Goal: Contribute content: Contribute content

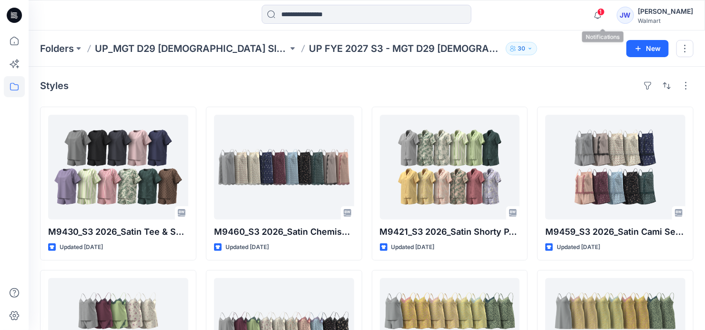
click at [605, 11] on span "1" at bounding box center [601, 12] width 8 height 8
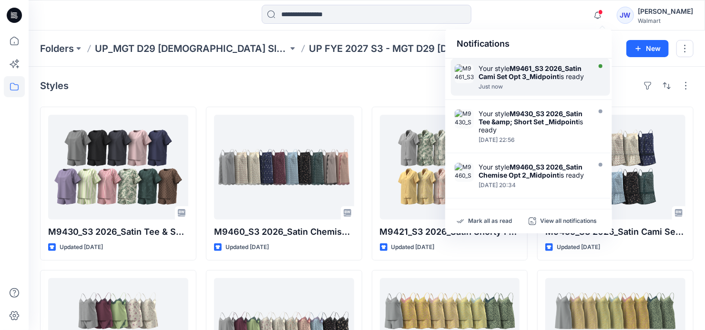
click at [555, 68] on strong "M9461_S3 2026_Satin Cami Set Opt 3_Midpoint" at bounding box center [529, 72] width 103 height 16
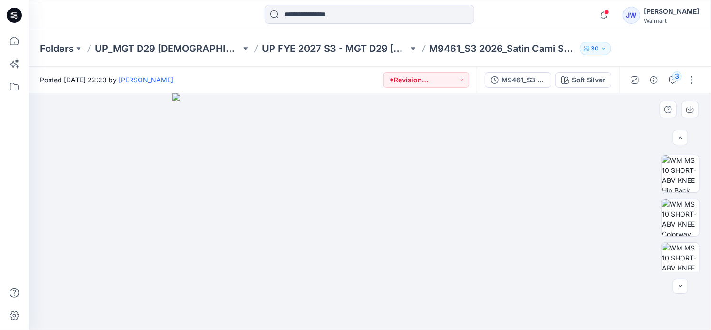
scroll to position [312, 0]
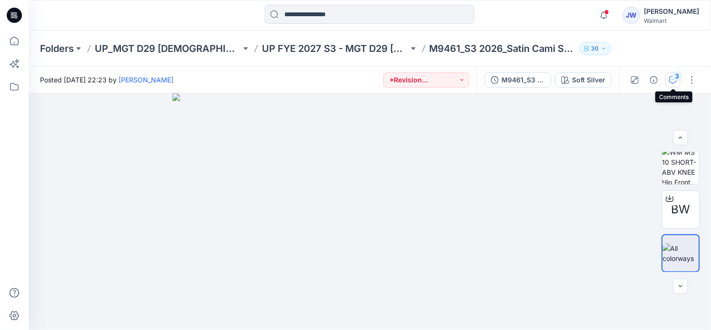
click at [676, 76] on div "3" at bounding box center [678, 76] width 10 height 10
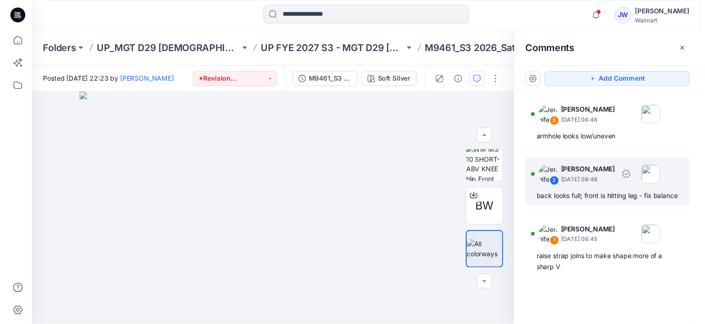
scroll to position [0, 0]
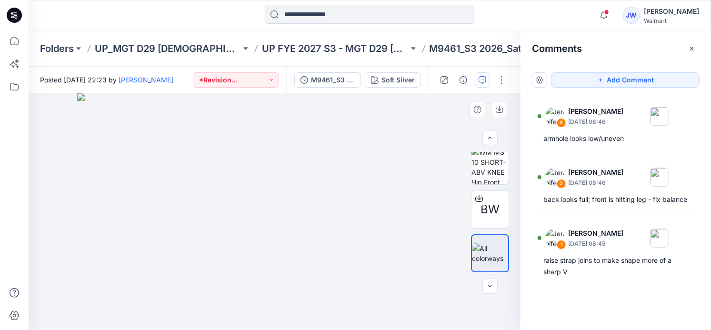
click at [81, 145] on img at bounding box center [274, 211] width 395 height 237
click at [690, 42] on button "button" at bounding box center [692, 48] width 15 height 15
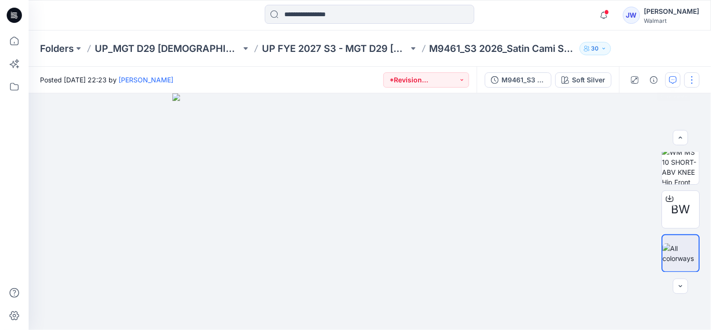
click at [693, 80] on button "button" at bounding box center [692, 79] width 15 height 15
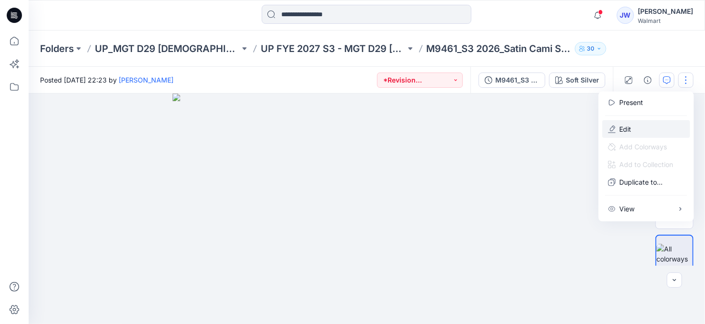
click at [627, 131] on p "Edit" at bounding box center [625, 129] width 12 height 10
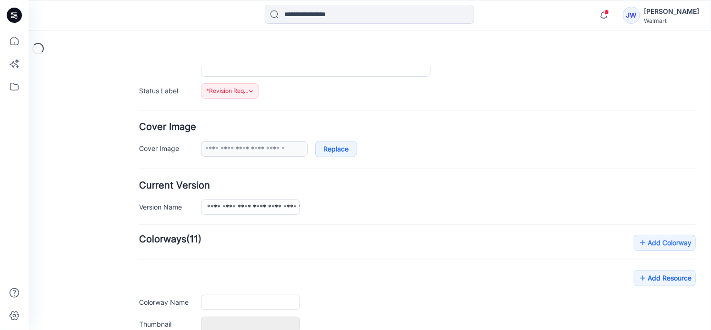
type input "**********"
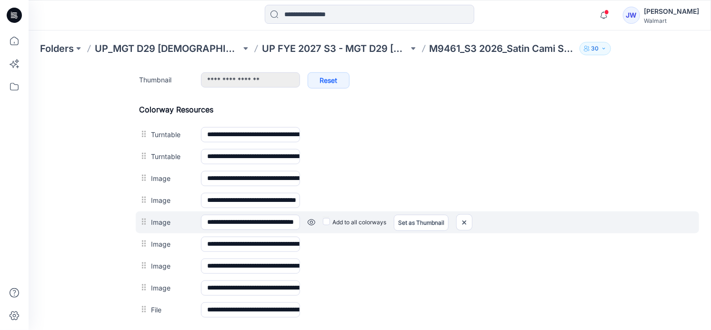
scroll to position [519, 0]
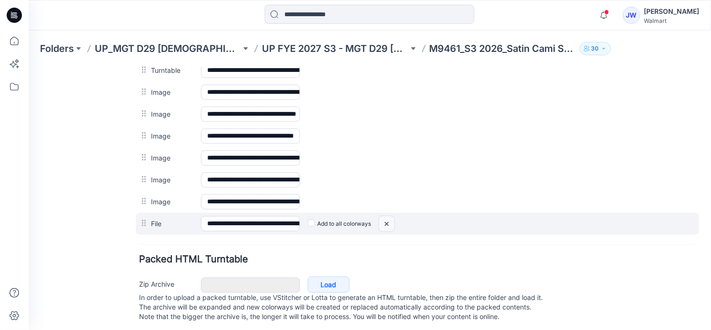
click at [379, 218] on img at bounding box center [386, 224] width 15 height 16
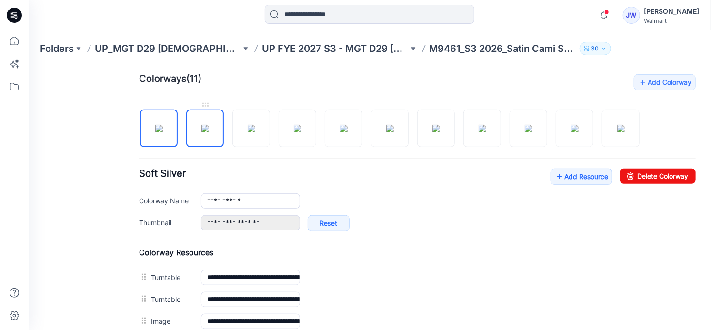
click at [201, 128] on img at bounding box center [205, 128] width 8 height 8
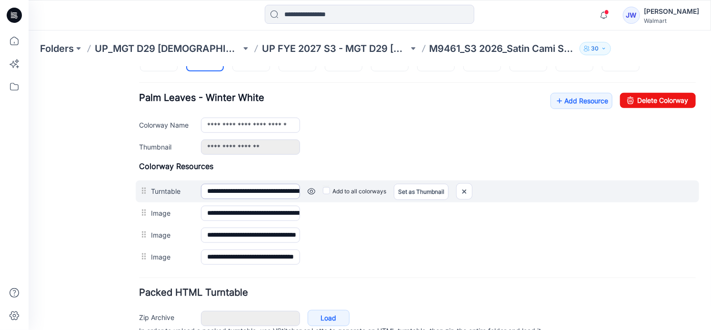
scroll to position [323, 0]
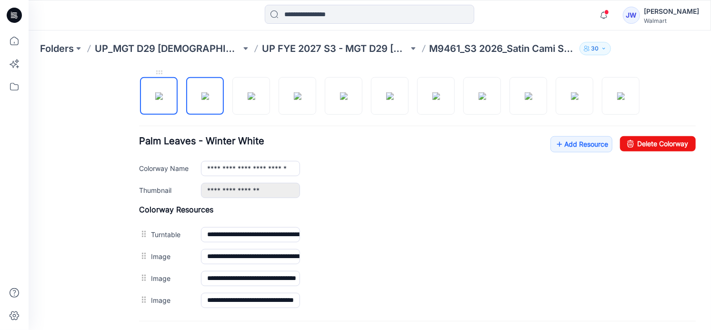
click at [162, 92] on img at bounding box center [159, 96] width 8 height 8
type input "**********"
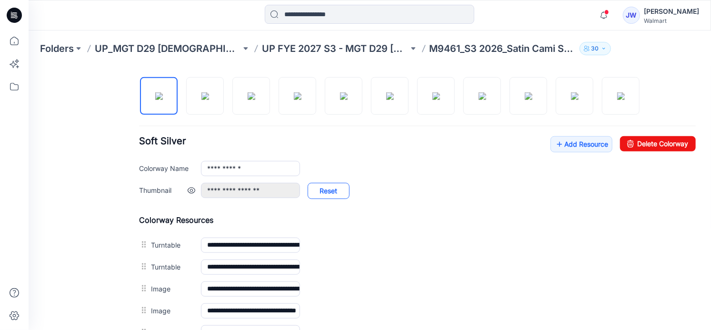
click at [319, 190] on link "Reset" at bounding box center [328, 190] width 42 height 16
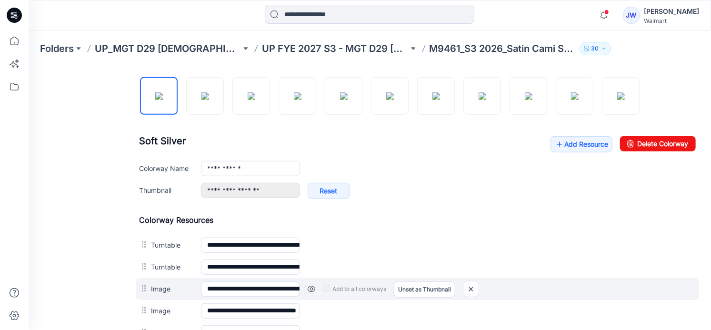
scroll to position [366, 0]
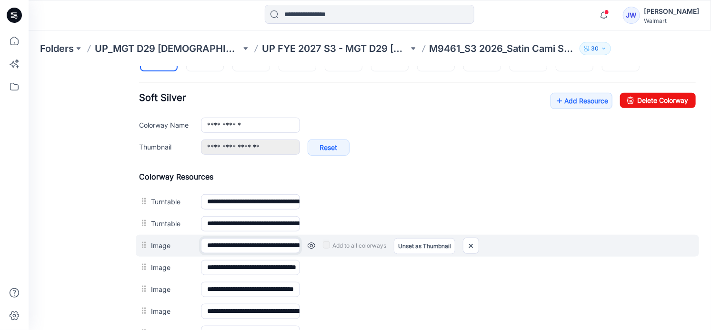
click at [241, 245] on input "**********" at bounding box center [250, 245] width 99 height 15
drag, startPoint x: 231, startPoint y: 244, endPoint x: 315, endPoint y: 245, distance: 84.3
click at [315, 245] on div "**********" at bounding box center [417, 245] width 564 height 22
click at [261, 243] on input "**********" at bounding box center [250, 245] width 99 height 15
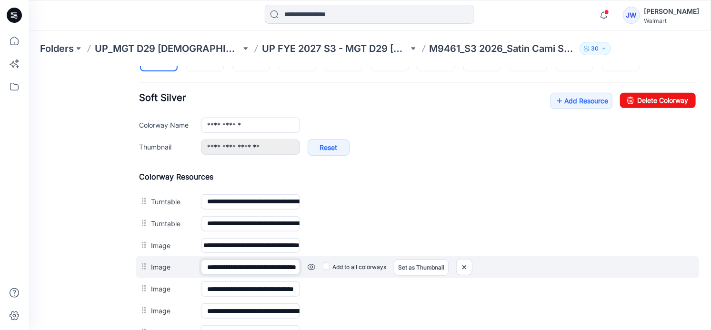
scroll to position [0, 0]
drag, startPoint x: 250, startPoint y: 264, endPoint x: 283, endPoint y: 265, distance: 33.4
click at [283, 265] on input "**********" at bounding box center [250, 266] width 99 height 15
click at [240, 265] on input "**********" at bounding box center [250, 266] width 99 height 15
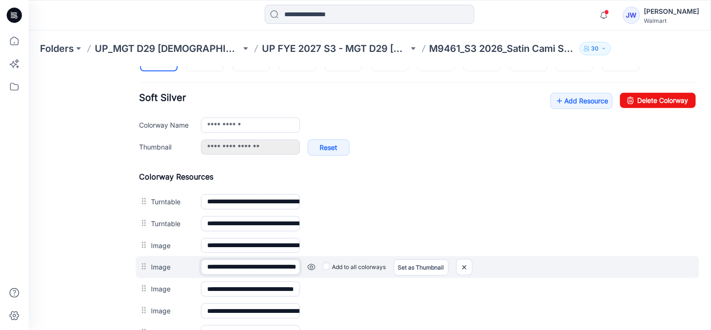
drag, startPoint x: 220, startPoint y: 262, endPoint x: 322, endPoint y: 268, distance: 101.7
click at [322, 268] on div "**********" at bounding box center [417, 267] width 564 height 22
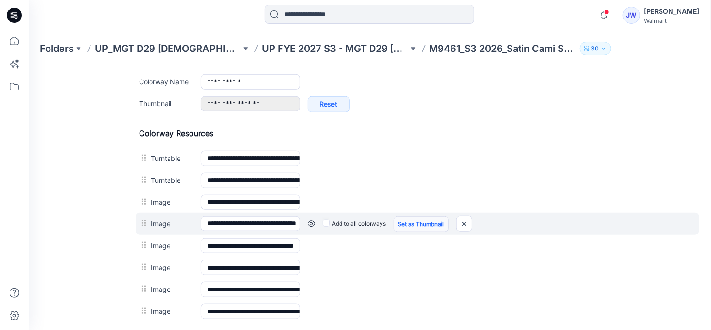
scroll to position [0, 0]
click at [411, 226] on link "Set as Thumbnail" at bounding box center [421, 224] width 55 height 16
type input "**********"
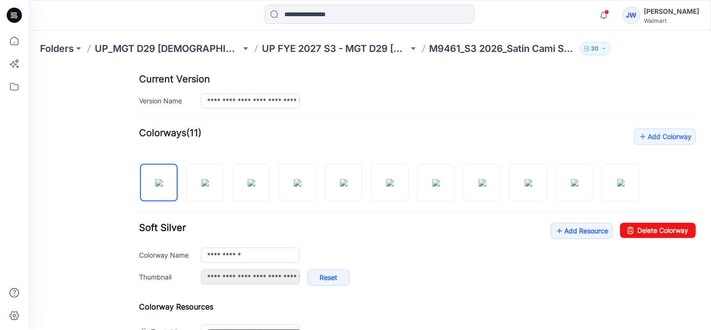
scroll to position [323, 0]
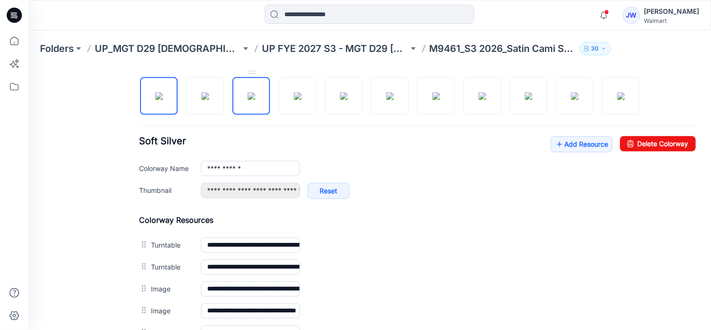
click at [254, 98] on img at bounding box center [251, 96] width 8 height 8
type input "**********"
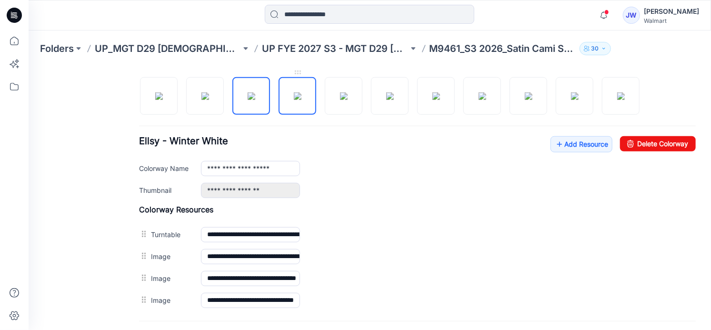
click at [294, 92] on img at bounding box center [298, 96] width 8 height 8
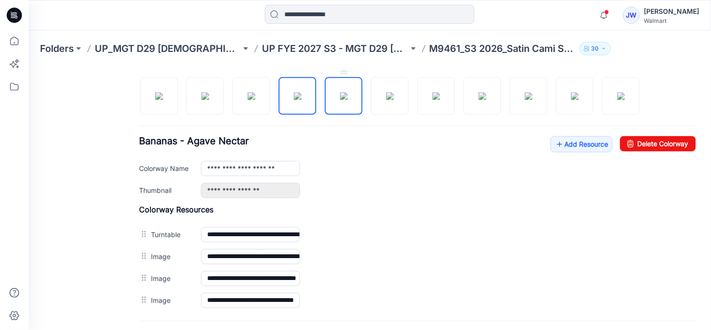
click at [340, 92] on img at bounding box center [344, 96] width 8 height 8
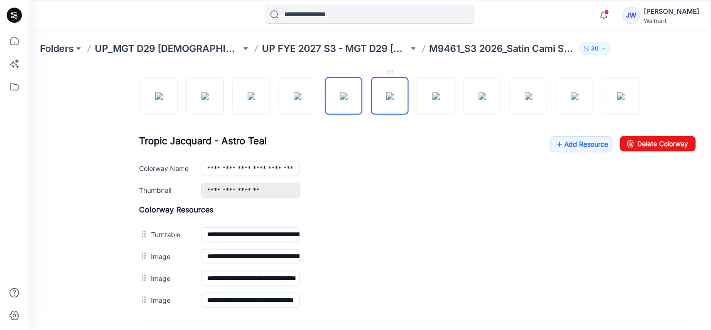
click at [386, 100] on img at bounding box center [390, 96] width 8 height 8
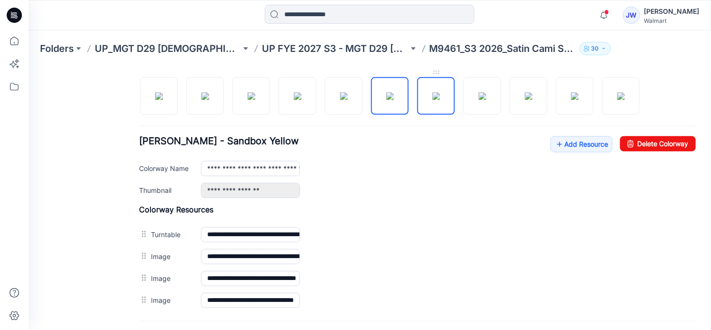
click at [432, 93] on img at bounding box center [436, 96] width 8 height 8
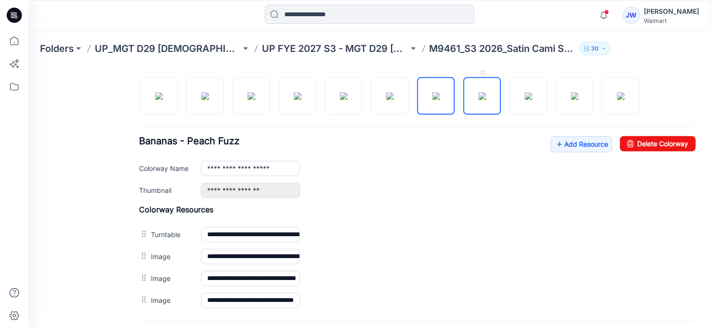
click at [478, 92] on img at bounding box center [482, 96] width 8 height 8
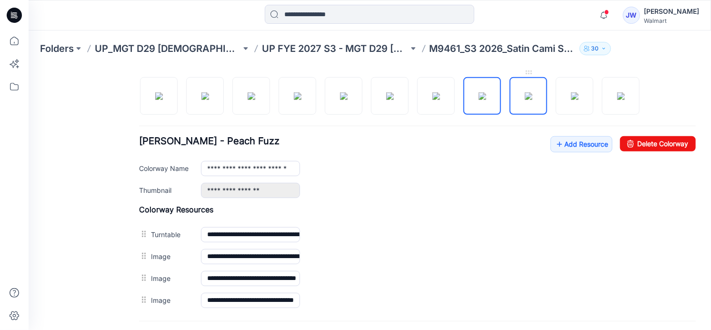
click at [527, 92] on img at bounding box center [529, 96] width 8 height 8
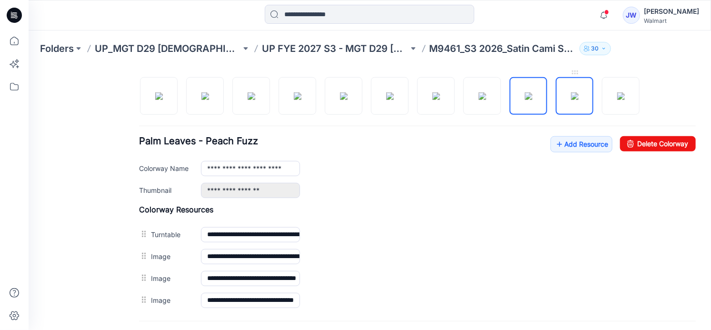
click at [574, 96] on img at bounding box center [575, 96] width 8 height 8
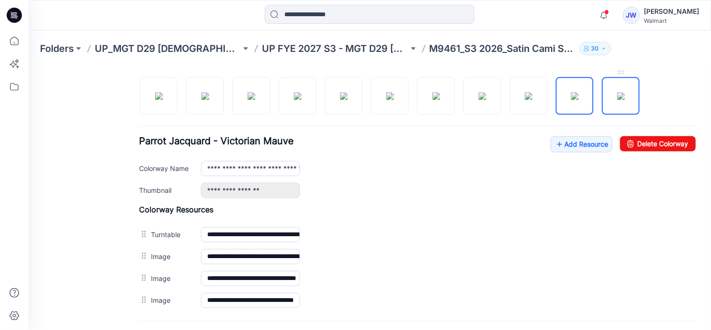
click at [617, 97] on img at bounding box center [621, 96] width 8 height 8
type input "**********"
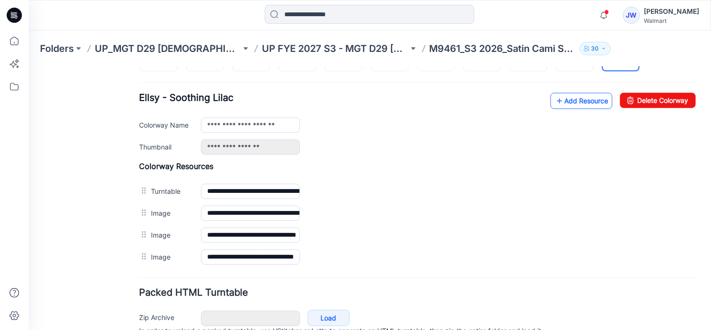
click at [574, 98] on link "Add Resource" at bounding box center [581, 100] width 62 height 16
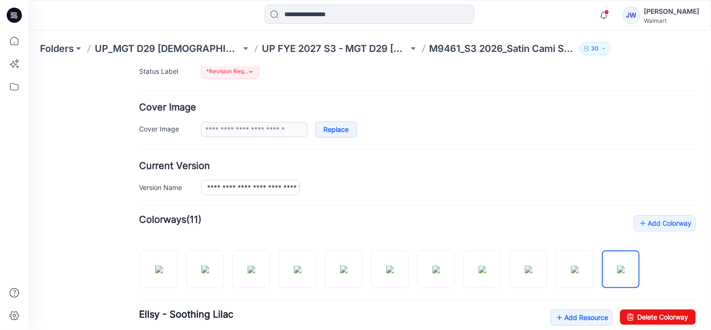
scroll to position [0, 0]
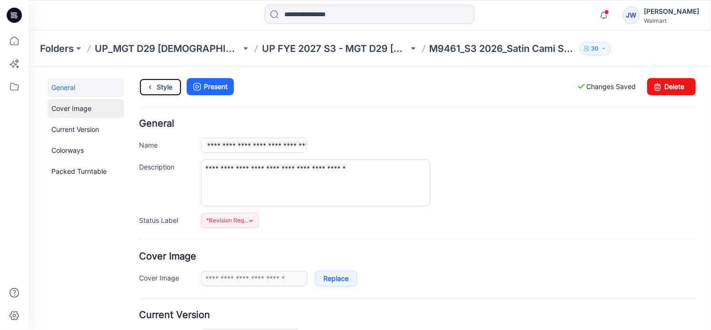
drag, startPoint x: 154, startPoint y: 85, endPoint x: 100, endPoint y: 99, distance: 56.5
click at [154, 85] on icon at bounding box center [149, 86] width 13 height 17
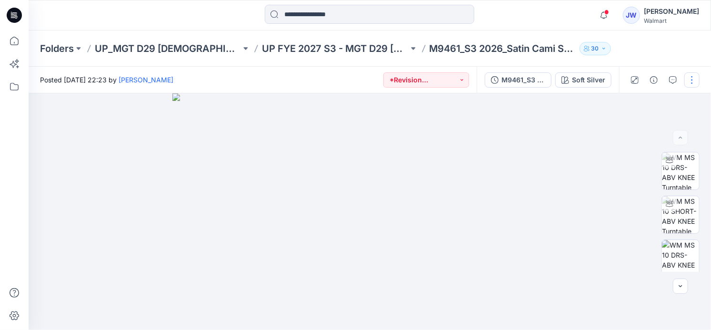
click at [694, 79] on button "button" at bounding box center [692, 79] width 15 height 15
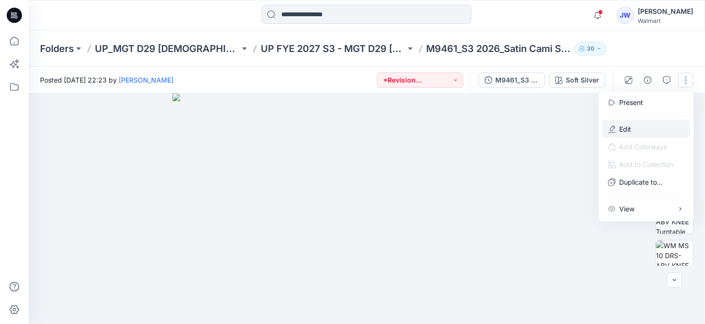
click at [641, 125] on button "Edit" at bounding box center [646, 129] width 88 height 18
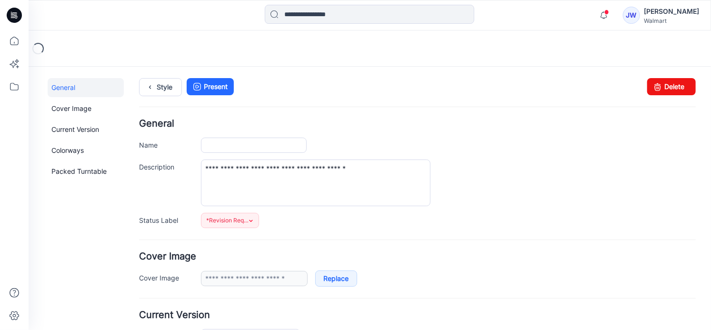
type input "**********"
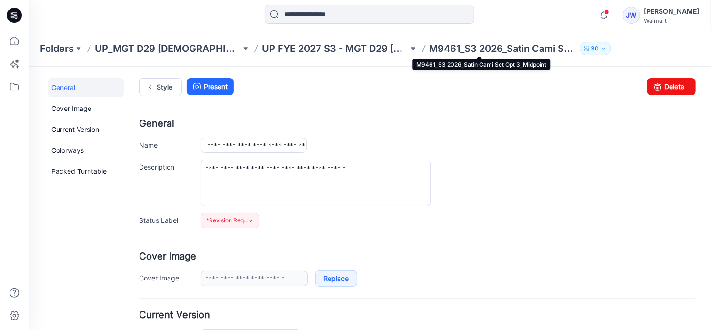
click at [485, 48] on p "M9461_S3 2026_Satin Cami Set Opt 3_Midpoint" at bounding box center [503, 48] width 146 height 13
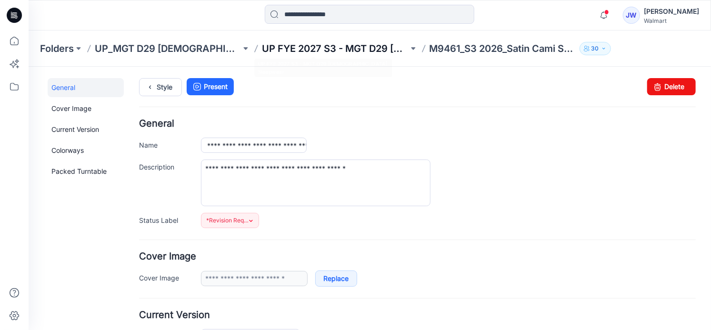
click at [332, 48] on p "UP FYE 2027 S3 - MGT D29 [DEMOGRAPHIC_DATA] Sleepwear" at bounding box center [335, 48] width 146 height 13
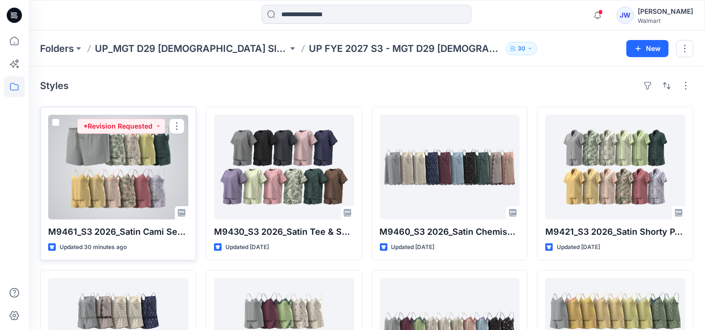
click at [94, 173] on div at bounding box center [118, 167] width 140 height 105
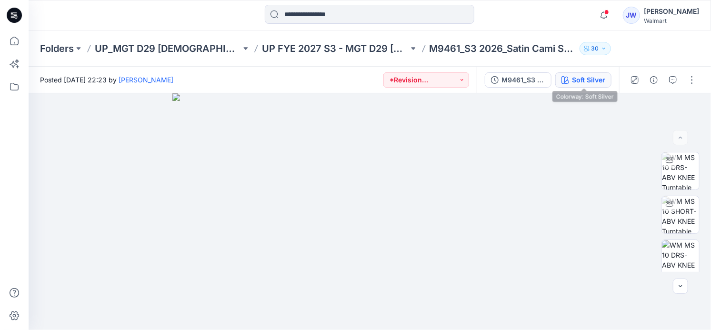
click at [587, 80] on div "Soft Silver" at bounding box center [588, 80] width 33 height 10
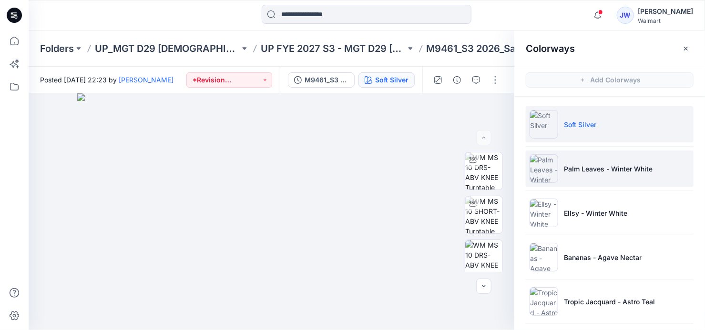
click at [585, 161] on li "Palm Leaves - Winter White" at bounding box center [610, 169] width 168 height 36
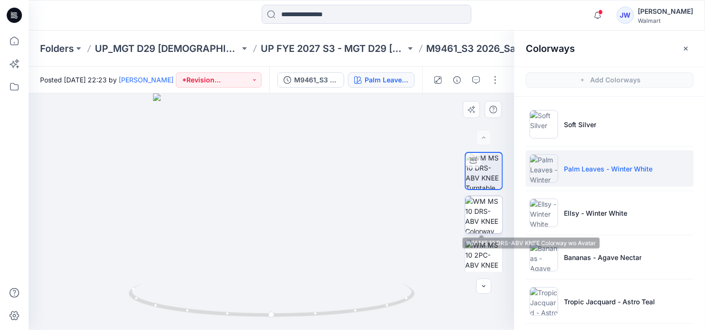
click at [482, 215] on img at bounding box center [483, 214] width 37 height 37
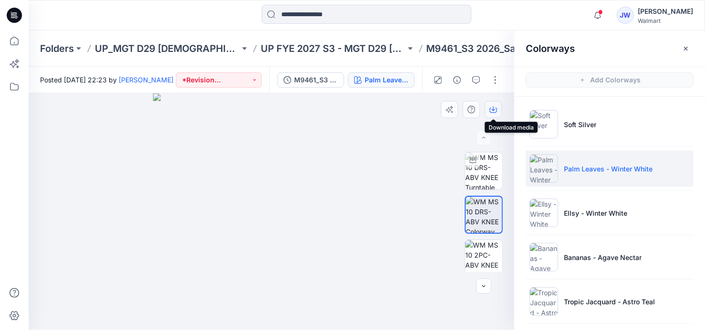
click at [495, 108] on icon "button" at bounding box center [493, 110] width 8 height 8
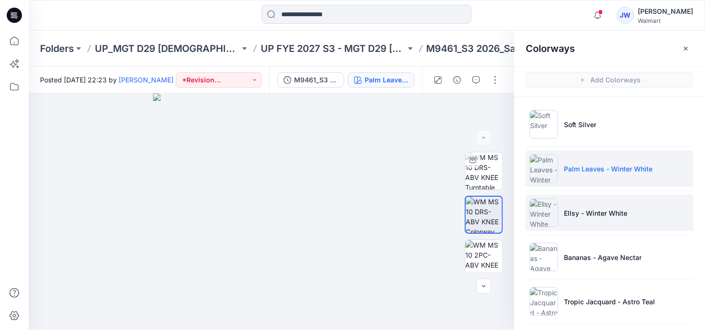
click at [603, 220] on li "Ellsy - Winter White" at bounding box center [610, 213] width 168 height 36
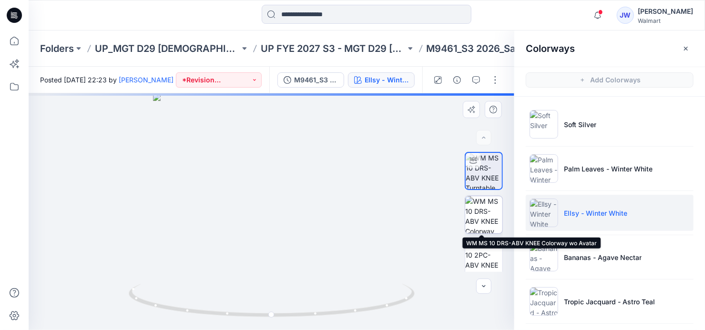
click at [485, 212] on img at bounding box center [483, 214] width 37 height 37
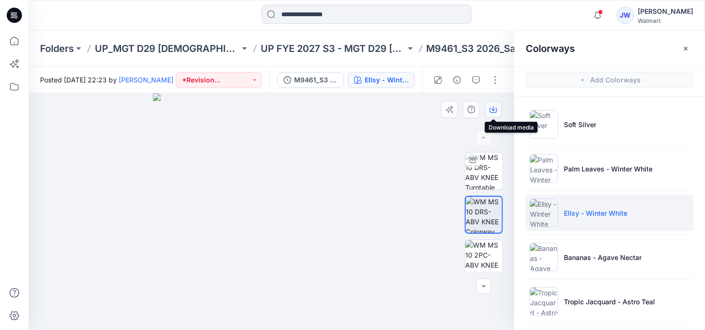
click at [492, 110] on icon "button" at bounding box center [493, 110] width 8 height 8
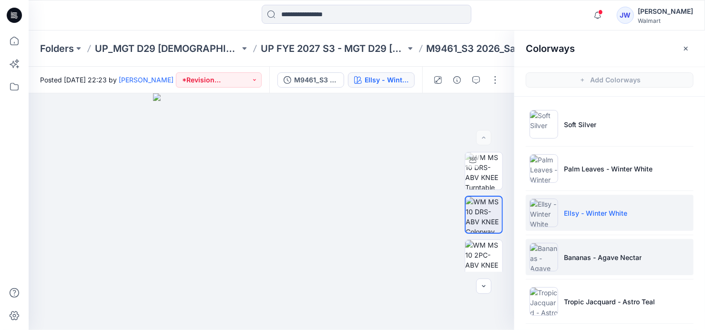
click at [576, 253] on p "Bananas - Agave Nectar" at bounding box center [603, 258] width 78 height 10
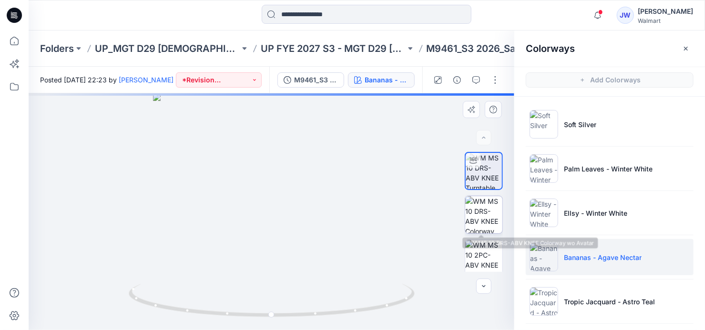
click at [487, 216] on img at bounding box center [483, 214] width 37 height 37
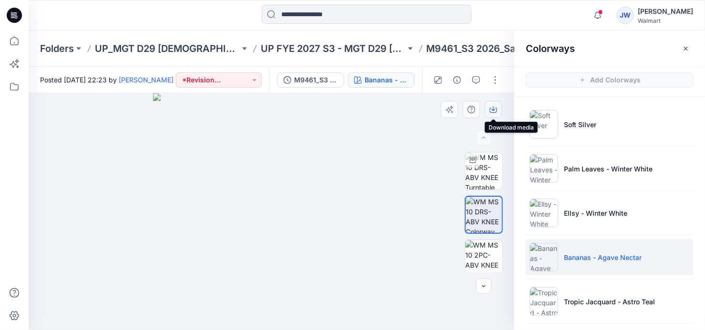
click at [492, 110] on icon "button" at bounding box center [493, 110] width 8 height 8
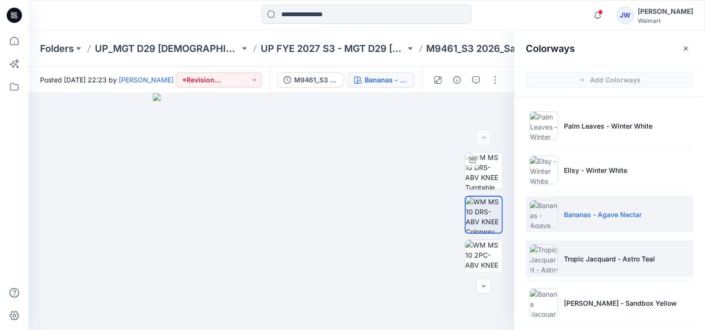
click at [573, 252] on li "Tropic Jacquard - Astro Teal" at bounding box center [610, 259] width 168 height 36
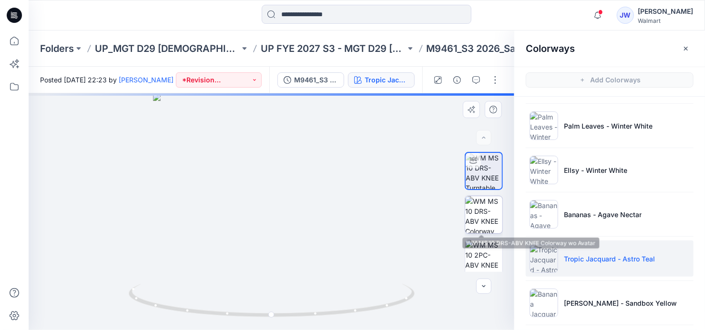
click at [480, 215] on img at bounding box center [483, 214] width 37 height 37
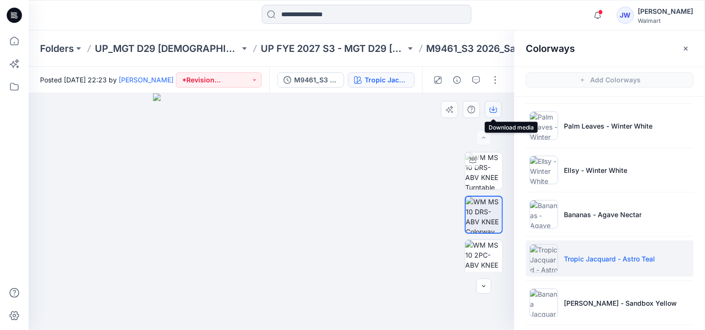
click at [493, 107] on icon "button" at bounding box center [493, 108] width 4 height 5
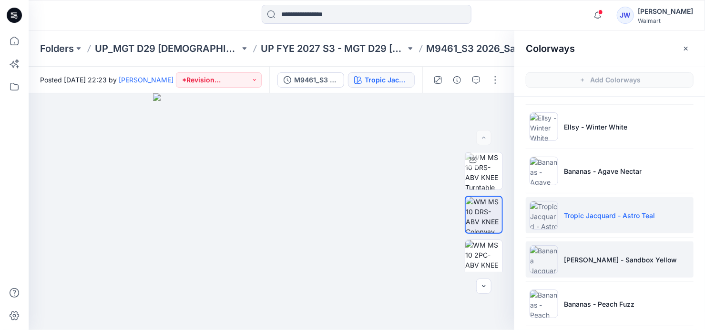
click at [575, 257] on p "[PERSON_NAME] - Sandbox Yellow" at bounding box center [620, 260] width 113 height 10
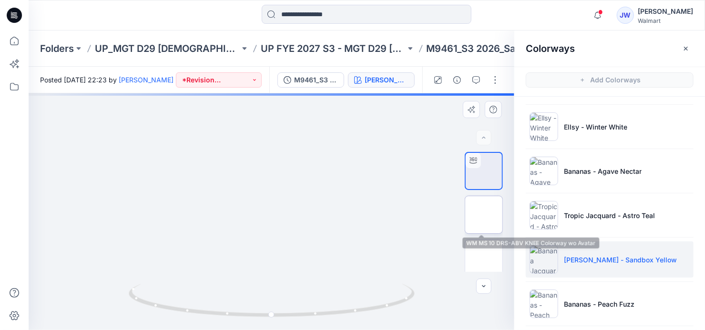
click at [485, 213] on img at bounding box center [483, 214] width 37 height 37
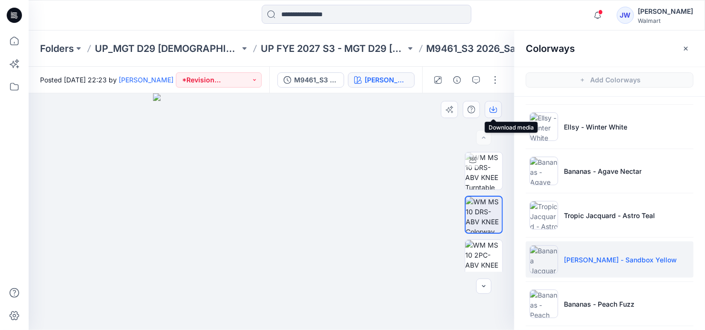
click at [493, 113] on icon "button" at bounding box center [493, 110] width 8 height 8
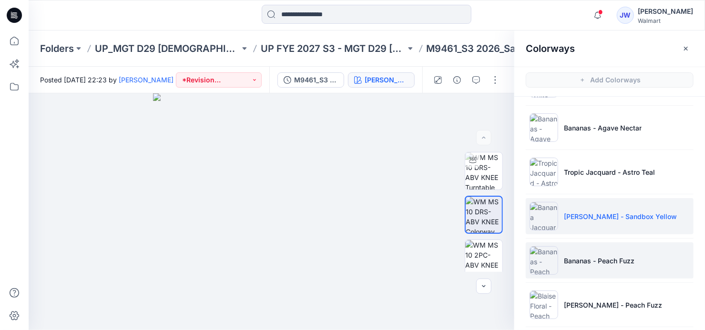
click at [606, 263] on p "Bananas - Peach Fuzz" at bounding box center [599, 261] width 71 height 10
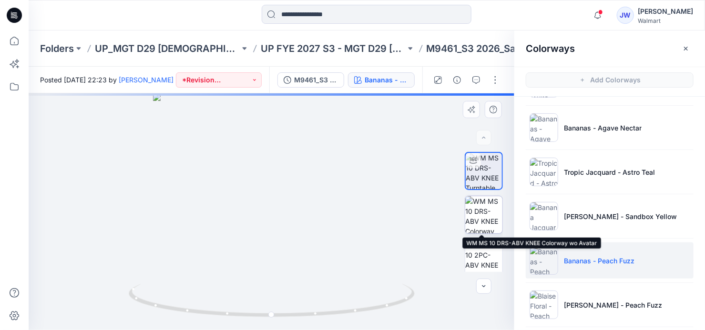
click at [469, 211] on img at bounding box center [483, 214] width 37 height 37
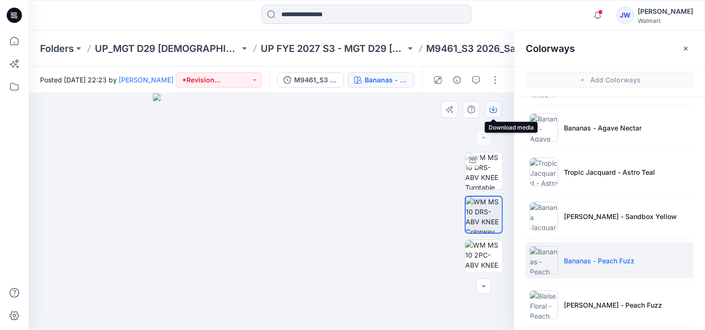
click at [494, 107] on icon "button" at bounding box center [493, 110] width 8 height 8
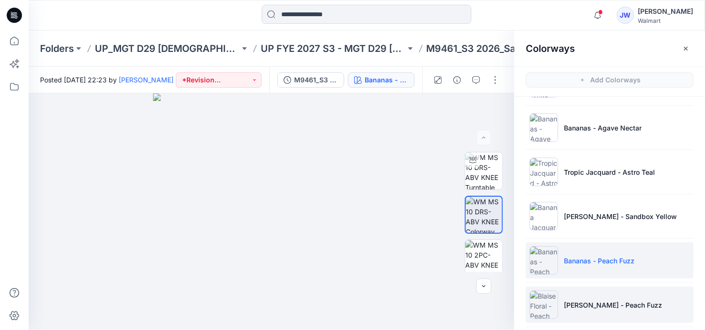
click at [589, 304] on p "[PERSON_NAME] - Peach Fuzz" at bounding box center [613, 305] width 98 height 10
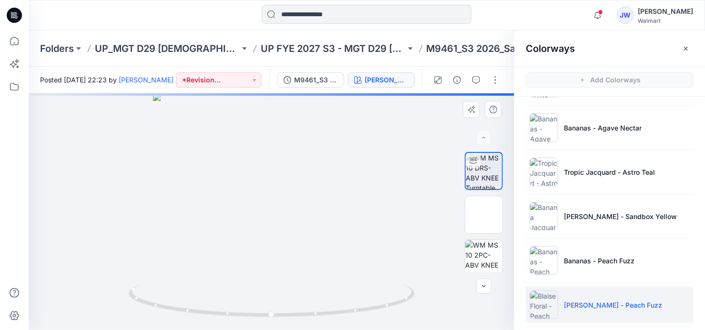
scroll to position [2, 0]
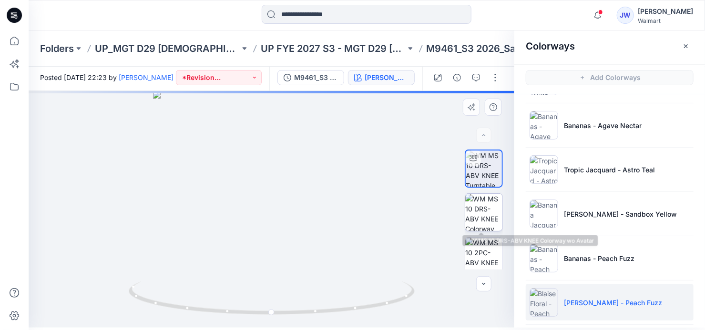
click at [477, 202] on img at bounding box center [483, 212] width 37 height 37
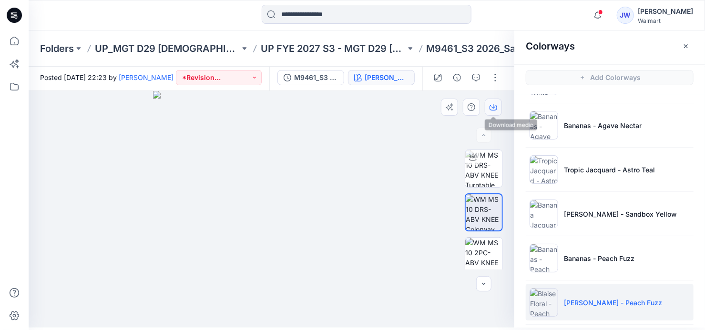
click at [493, 108] on icon "button" at bounding box center [493, 106] width 4 height 5
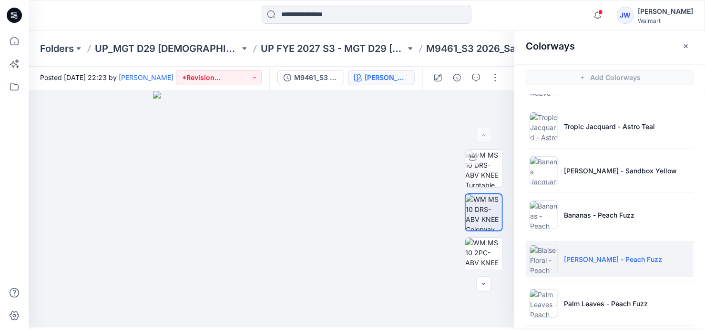
scroll to position [216, 0]
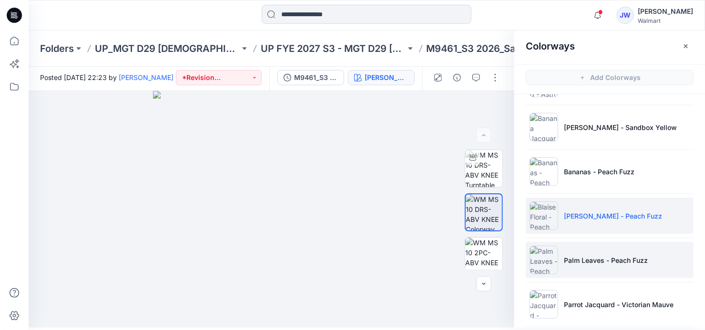
click at [594, 264] on li "Palm Leaves - Peach Fuzz" at bounding box center [610, 260] width 168 height 36
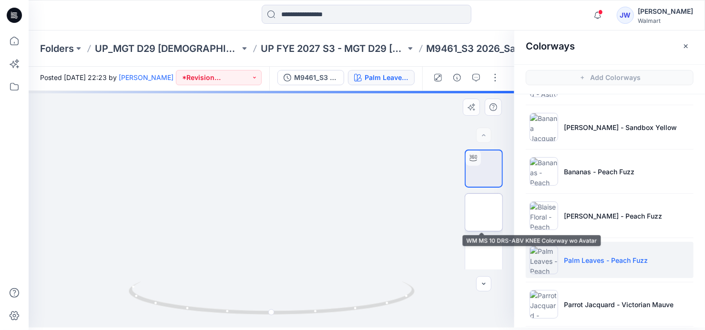
click at [484, 213] on img at bounding box center [484, 213] width 0 height 0
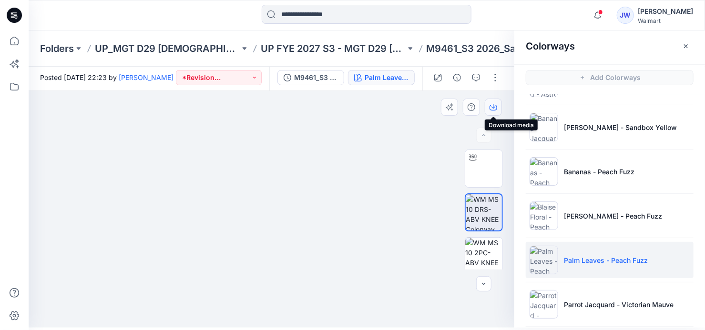
click at [491, 106] on icon "button" at bounding box center [493, 106] width 4 height 5
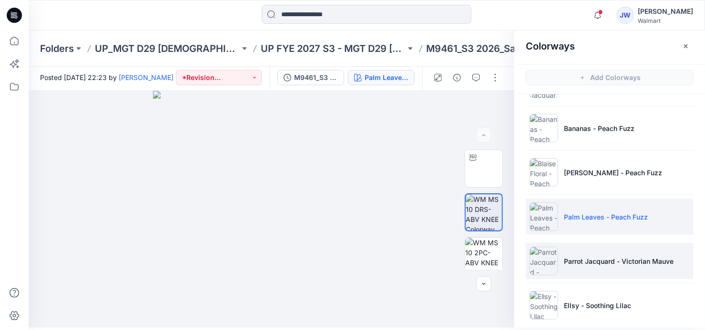
click at [589, 256] on p "Parrot Jacquard - Victorian Mauve" at bounding box center [619, 261] width 110 height 10
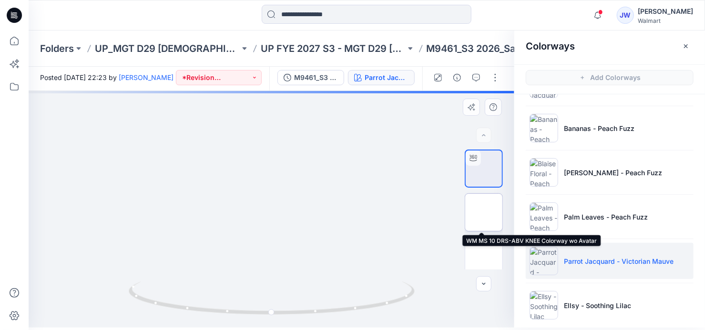
click at [491, 212] on img at bounding box center [483, 212] width 37 height 37
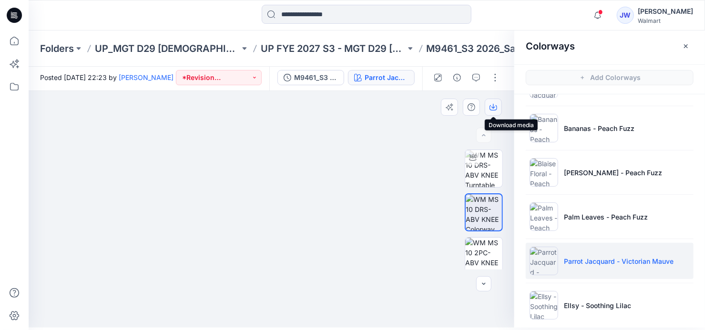
click at [493, 105] on icon "button" at bounding box center [493, 107] width 8 height 8
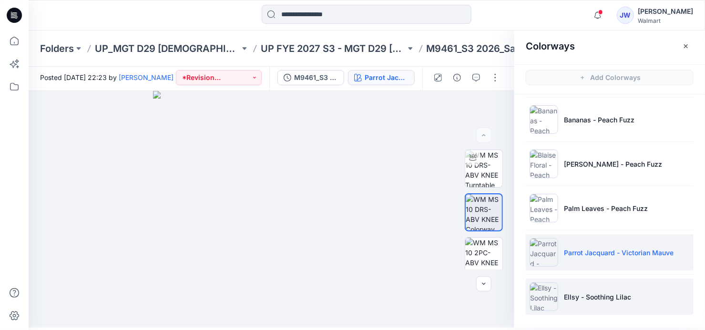
click at [584, 292] on p "Ellsy - Soothing Lilac" at bounding box center [597, 297] width 67 height 10
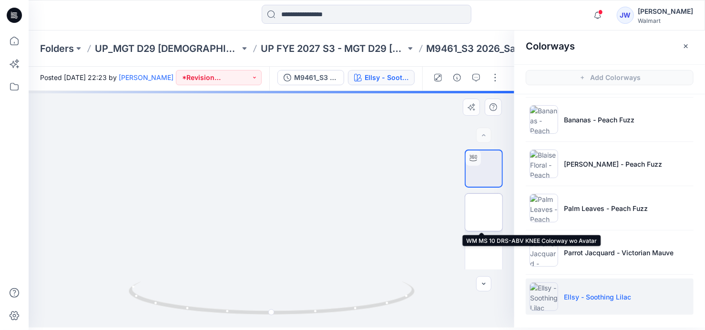
click at [484, 213] on img at bounding box center [484, 213] width 0 height 0
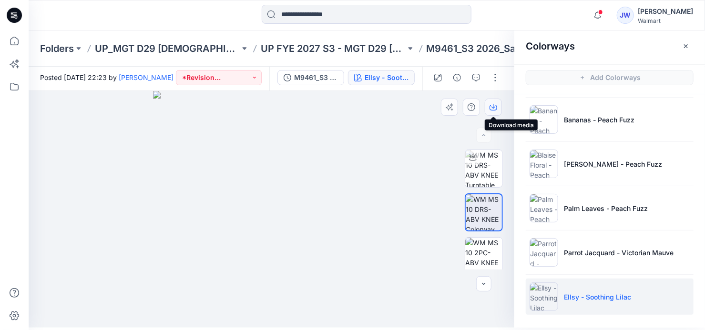
click at [496, 109] on icon "button" at bounding box center [493, 107] width 8 height 5
click at [683, 49] on icon "button" at bounding box center [686, 46] width 8 height 8
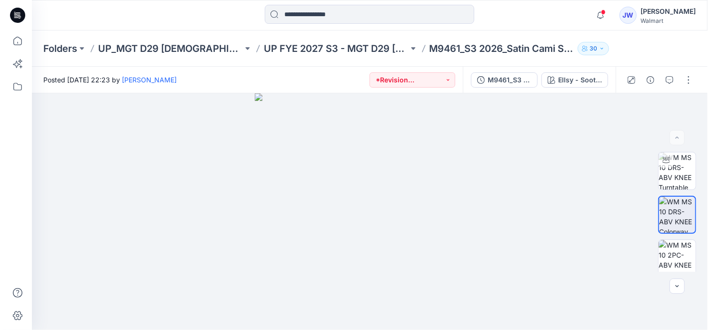
scroll to position [0, 0]
